Goal: Navigation & Orientation: Find specific page/section

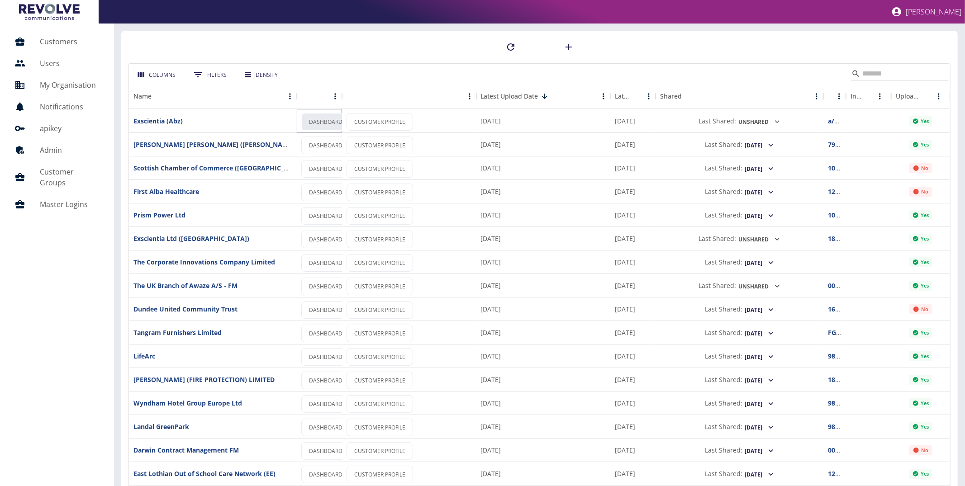
click at [316, 121] on link "DASHBOARD" at bounding box center [325, 122] width 49 height 18
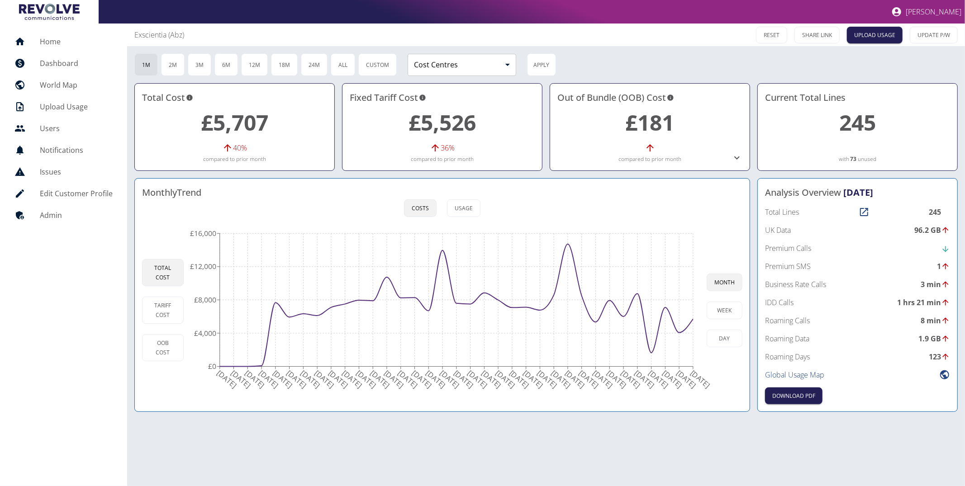
click at [484, 38] on div "Exscientia (Abz)" at bounding box center [387, 34] width 506 height 11
click at [508, 31] on div "Exscientia (Abz)" at bounding box center [387, 34] width 506 height 11
click at [68, 43] on h5 "Home" at bounding box center [76, 41] width 73 height 11
